Goal: Information Seeking & Learning: Learn about a topic

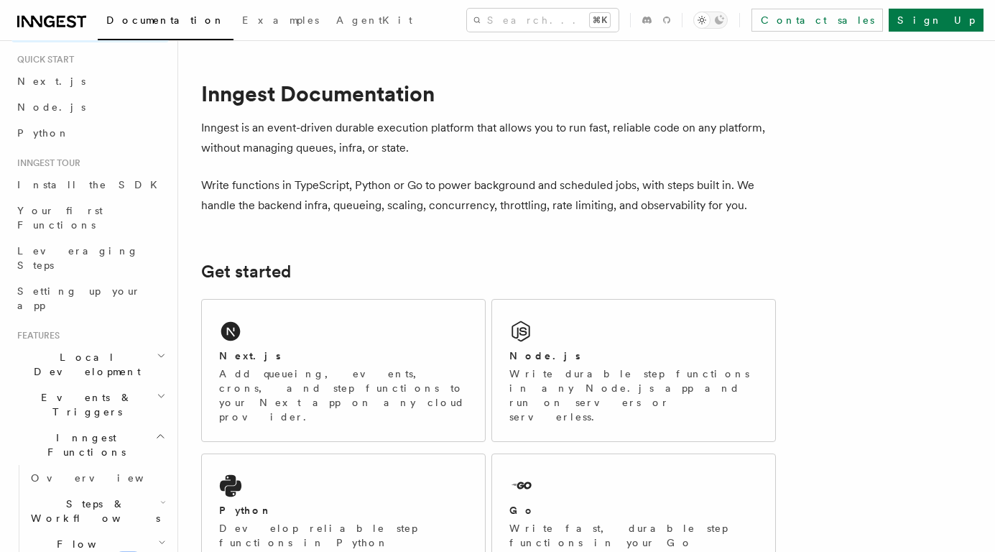
scroll to position [40, 0]
click at [157, 426] on icon "button" at bounding box center [160, 431] width 11 height 11
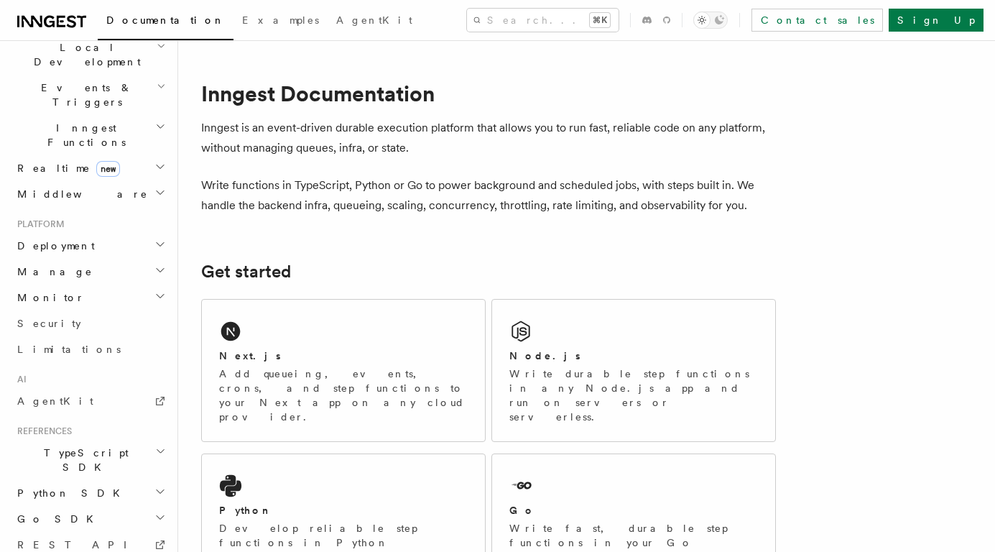
scroll to position [417, 0]
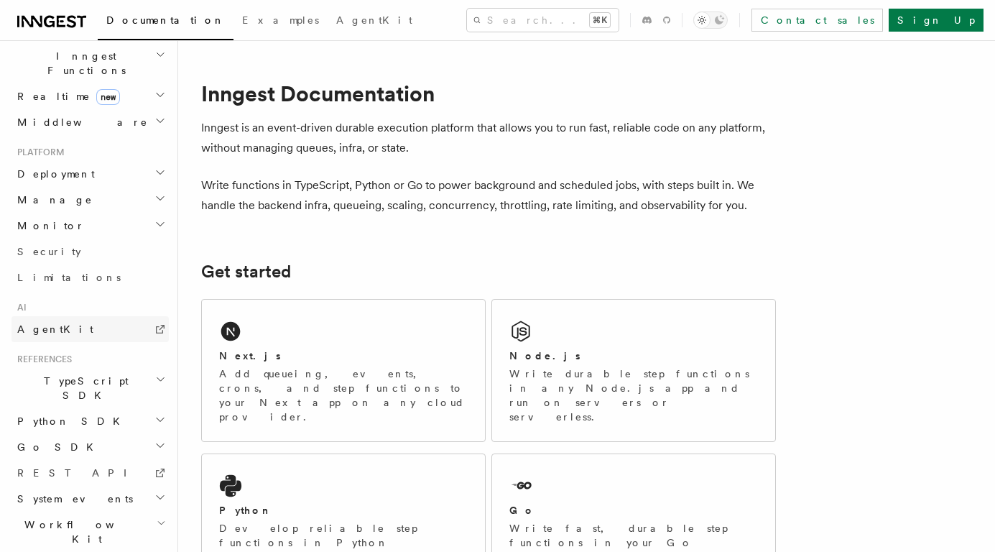
click at [159, 323] on icon at bounding box center [159, 328] width 11 height 11
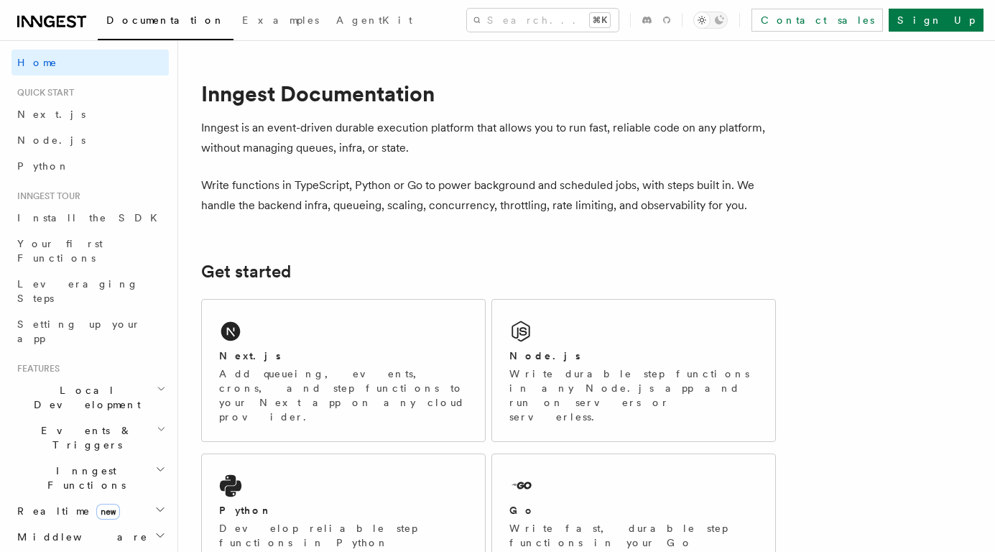
scroll to position [0, 0]
click at [250, 354] on h2 "Next.js" at bounding box center [250, 355] width 62 height 14
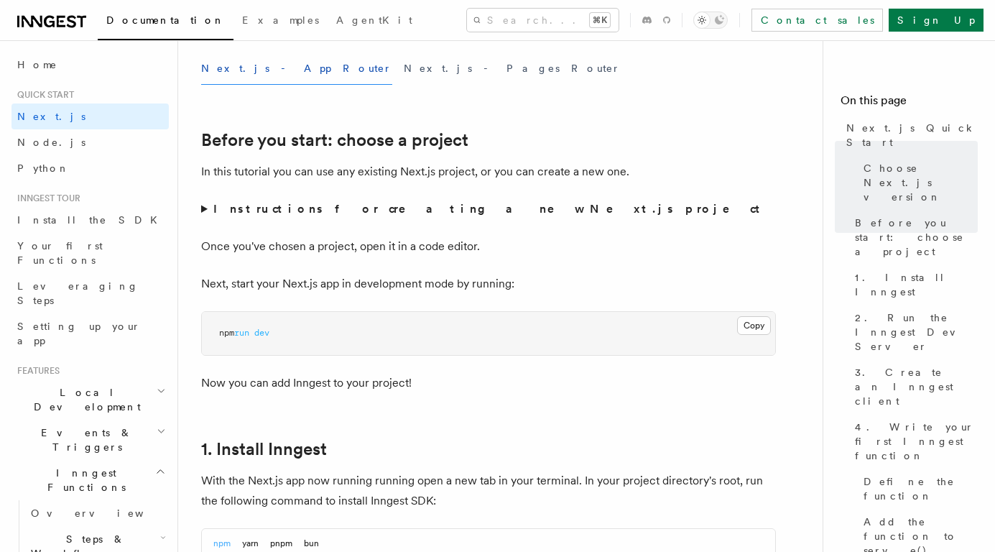
scroll to position [423, 0]
